Goal: Information Seeking & Learning: Learn about a topic

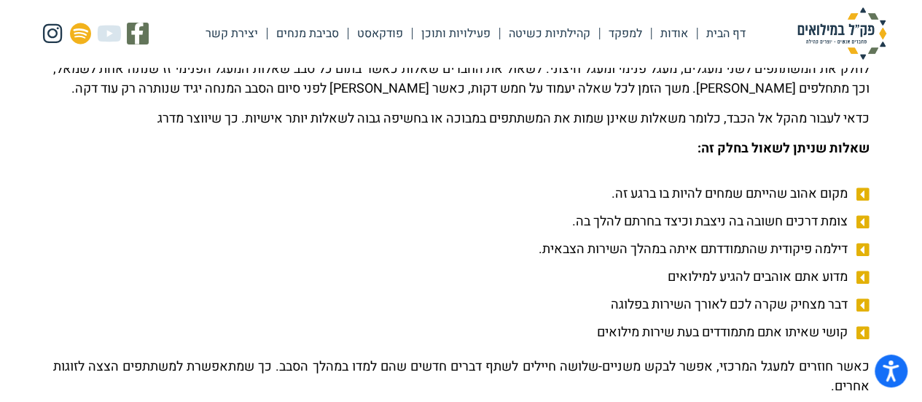
scroll to position [992, 0]
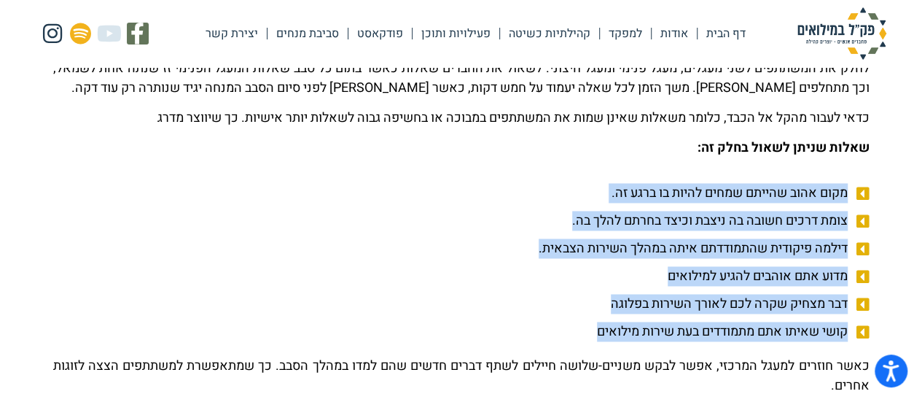
drag, startPoint x: 884, startPoint y: 187, endPoint x: 553, endPoint y: 346, distance: 367.5
drag, startPoint x: 553, startPoint y: 346, endPoint x: 870, endPoint y: 189, distance: 353.5
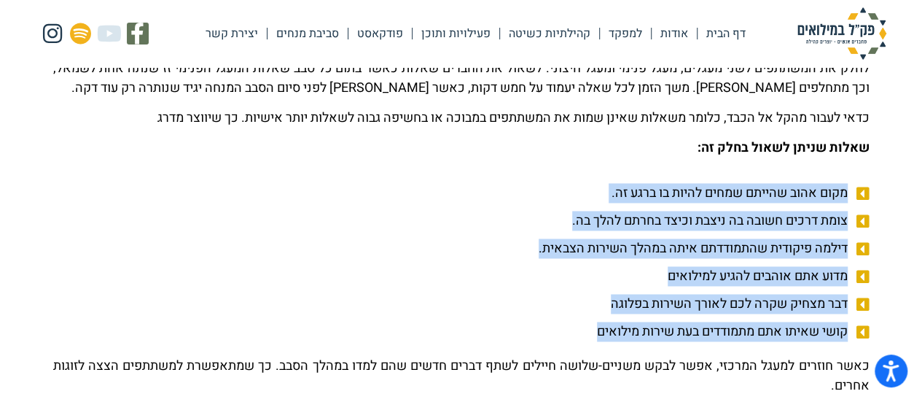
copy ul "מקום אהוב שהייתם שמחים להיות בו ברגע זה. צומת דרכים חשובה בה ניצבת וכיצד בחרתם …"
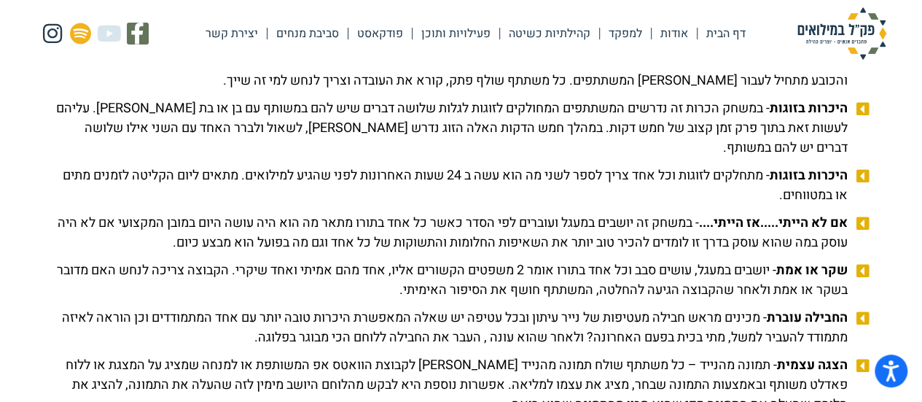
scroll to position [1546, 0]
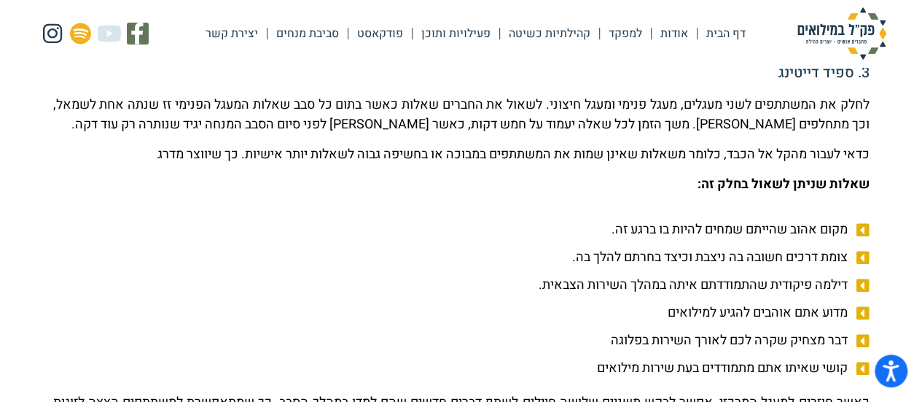
scroll to position [963, 0]
